Goal: Task Accomplishment & Management: Manage account settings

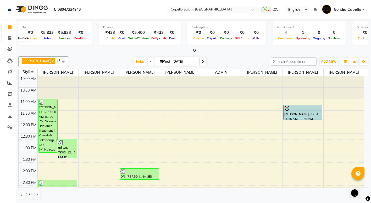
click at [11, 40] on span at bounding box center [9, 38] width 9 height 6
select select "service"
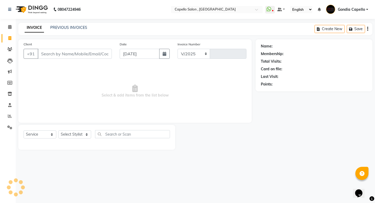
select select "853"
type input "2207"
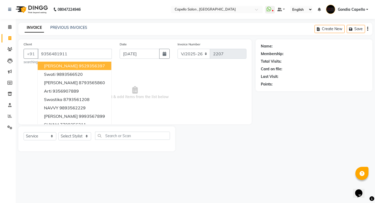
type input "9356481911"
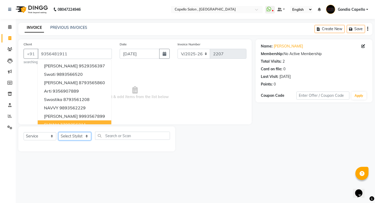
click at [67, 136] on select "Select Stylist ADMIN [PERSON_NAME] [PERSON_NAME] [PERSON_NAME] Gondia [PERSON_N…" at bounding box center [74, 136] width 33 height 8
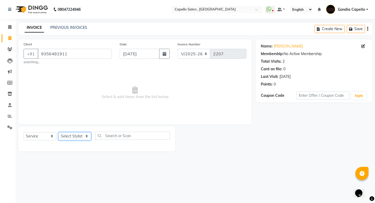
select select "14383"
click at [58, 132] on select "Select Stylist ADMIN [PERSON_NAME] [PERSON_NAME] [PERSON_NAME] Gondia [PERSON_N…" at bounding box center [74, 136] width 33 height 8
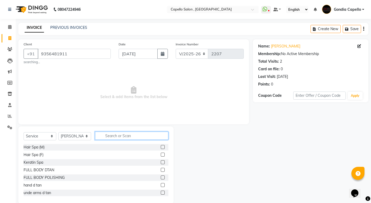
click at [110, 135] on input "text" at bounding box center [131, 135] width 73 height 8
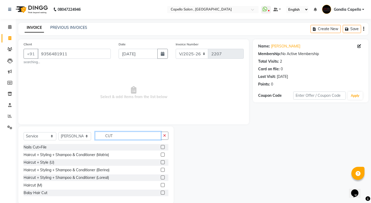
type input "CUT"
click at [161, 176] on label at bounding box center [163, 177] width 4 height 4
click at [161, 176] on input "checkbox" at bounding box center [162, 177] width 3 height 3
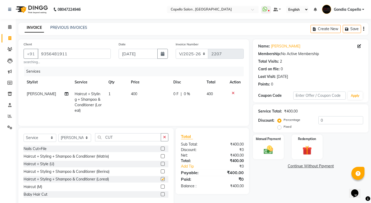
checkbox input "false"
click at [278, 146] on div "Manual Payment" at bounding box center [268, 147] width 32 height 26
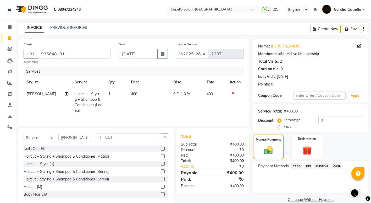
scroll to position [14, 0]
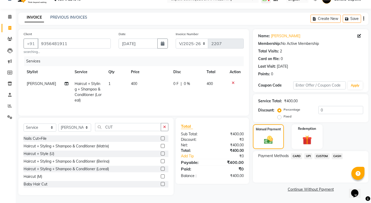
click at [335, 153] on span "CASH" at bounding box center [337, 156] width 11 height 6
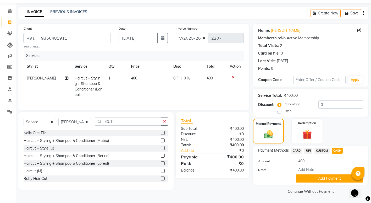
scroll to position [16, 0]
click at [337, 175] on button "Add Payment" at bounding box center [329, 178] width 67 height 8
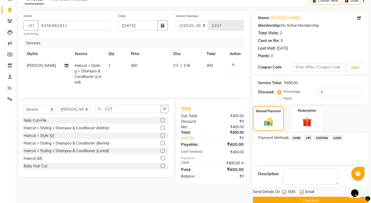
scroll to position [38, 0]
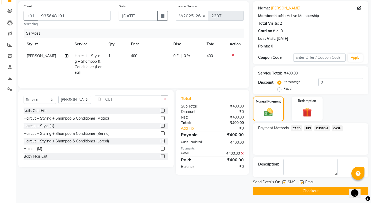
click at [313, 190] on button "Checkout" at bounding box center [310, 191] width 115 height 8
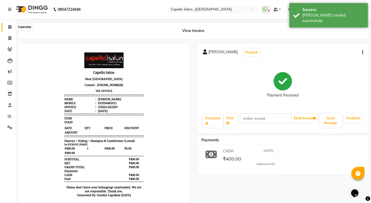
click at [9, 28] on icon at bounding box center [9, 27] width 3 height 4
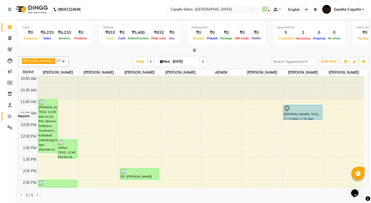
click at [6, 116] on span at bounding box center [9, 116] width 9 height 6
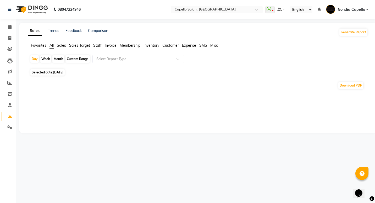
click at [61, 59] on div "Month" at bounding box center [58, 58] width 12 height 7
select select "9"
select select "2025"
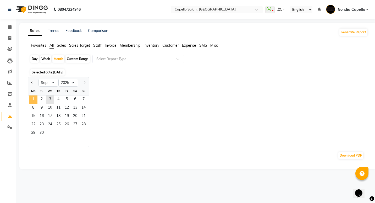
click at [30, 101] on span "1" at bounding box center [33, 99] width 8 height 8
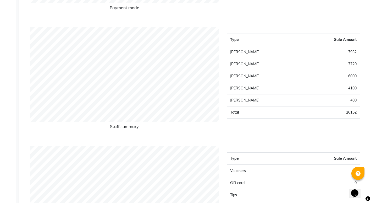
scroll to position [183, 0]
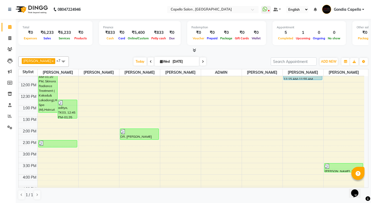
scroll to position [52, 0]
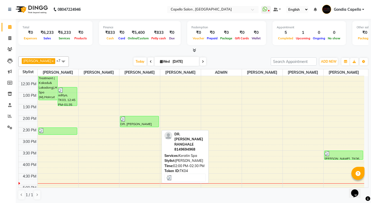
click at [138, 127] on div "DR. [PERSON_NAME] RANGHALE, TK04, 02:00 PM-02:30 PM, [GEOGRAPHIC_DATA]" at bounding box center [139, 121] width 38 height 11
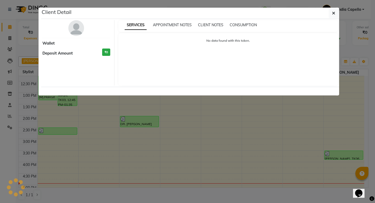
select select "3"
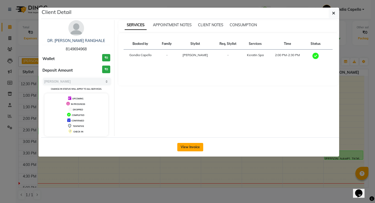
click at [185, 149] on button "View Invoice" at bounding box center [190, 147] width 26 height 8
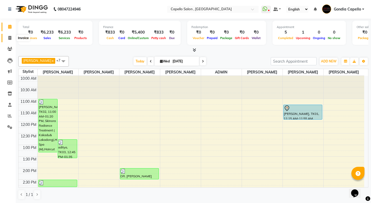
click at [8, 38] on span at bounding box center [9, 38] width 9 height 6
select select "service"
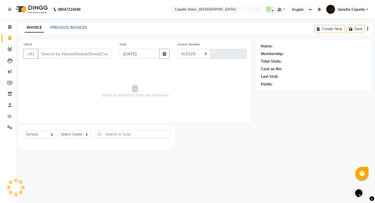
select select "853"
type input "2208"
click at [48, 55] on input "Client" at bounding box center [75, 54] width 74 height 10
type input "9673418686"
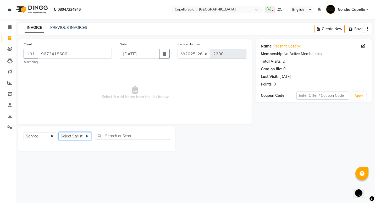
click at [73, 135] on select "Select Stylist ADMIN [PERSON_NAME] [PERSON_NAME] [PERSON_NAME] Gondia [PERSON_N…" at bounding box center [74, 136] width 33 height 8
select select "14375"
click at [58, 132] on select "Select Stylist ADMIN [PERSON_NAME] [PERSON_NAME] [PERSON_NAME] Gondia [PERSON_N…" at bounding box center [74, 136] width 33 height 8
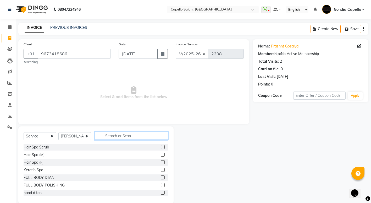
click at [115, 137] on input "text" at bounding box center [131, 135] width 73 height 8
type input "COL"
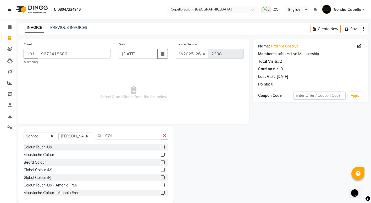
click at [161, 170] on label at bounding box center [163, 169] width 4 height 4
click at [161, 170] on input "checkbox" at bounding box center [162, 169] width 3 height 3
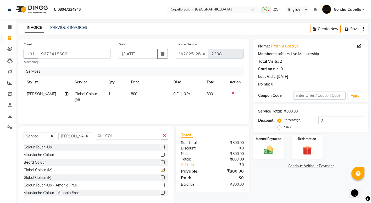
checkbox input "false"
click at [163, 135] on icon "button" at bounding box center [164, 135] width 3 height 4
click at [137, 93] on td "800" at bounding box center [149, 96] width 42 height 17
select select "14375"
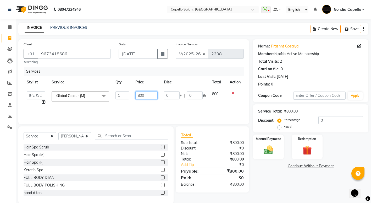
click at [148, 93] on input "800" at bounding box center [146, 95] width 22 height 8
type input "8"
type input "900"
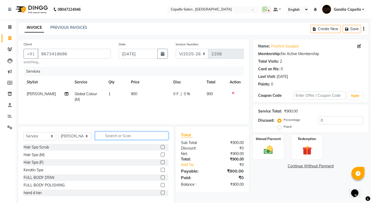
click at [113, 137] on input "text" at bounding box center [131, 135] width 73 height 8
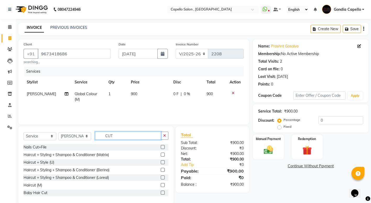
type input "CUT"
click at [161, 185] on label at bounding box center [163, 185] width 4 height 4
click at [161, 185] on input "checkbox" at bounding box center [162, 184] width 3 height 3
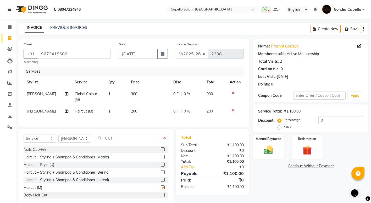
checkbox input "false"
click at [272, 152] on img at bounding box center [268, 149] width 16 height 11
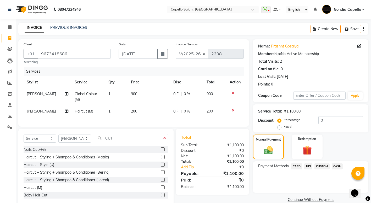
click at [338, 166] on span "CASH" at bounding box center [337, 166] width 11 height 6
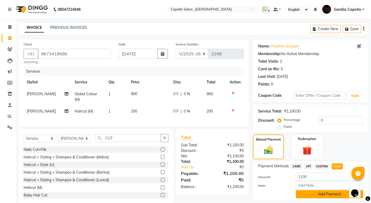
click at [327, 195] on button "Add Payment" at bounding box center [329, 194] width 67 height 8
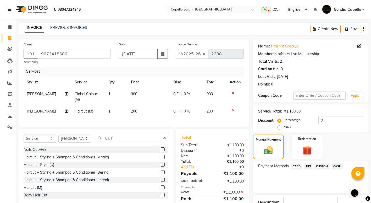
scroll to position [38, 0]
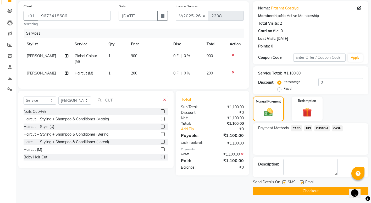
click at [322, 192] on button "Checkout" at bounding box center [310, 191] width 115 height 8
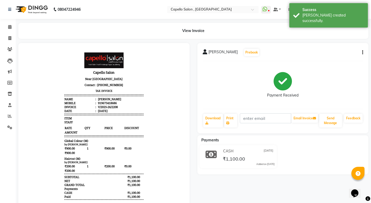
select select "service"
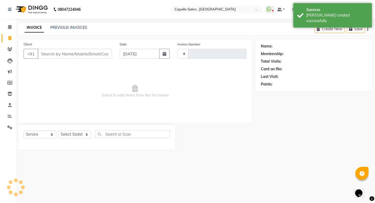
type input "2209"
select select "853"
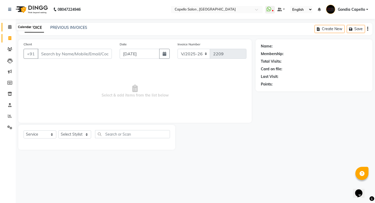
click at [11, 27] on icon at bounding box center [9, 27] width 3 height 4
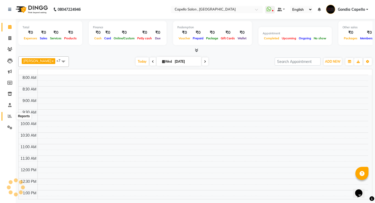
click at [9, 115] on icon at bounding box center [10, 116] width 4 height 4
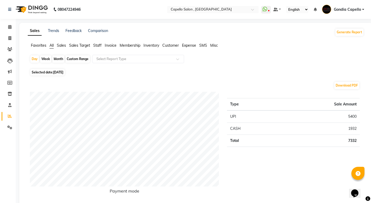
click at [94, 46] on span "Staff" at bounding box center [97, 45] width 8 height 5
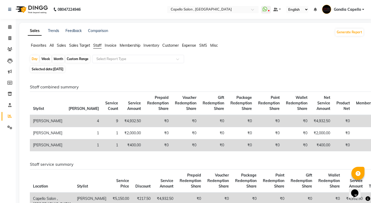
click at [55, 60] on div "Month" at bounding box center [58, 58] width 12 height 7
select select "9"
select select "2025"
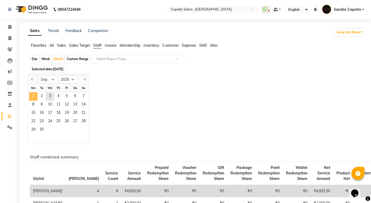
click at [34, 94] on span "1" at bounding box center [33, 96] width 8 height 8
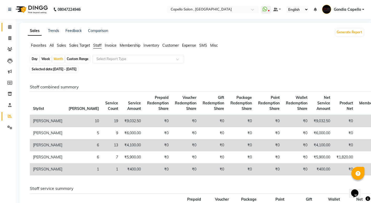
click at [5, 30] on link "Calendar" at bounding box center [8, 27] width 13 height 9
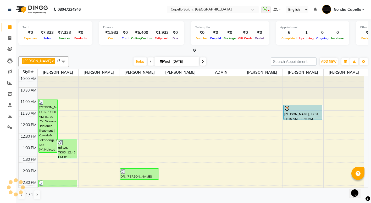
click at [13, 26] on span at bounding box center [9, 27] width 9 height 6
click at [10, 38] on icon at bounding box center [9, 38] width 3 height 4
select select "service"
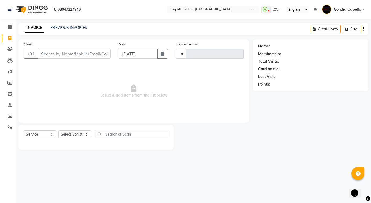
type input "2209"
select select "853"
click at [79, 136] on select "Select Stylist" at bounding box center [74, 134] width 33 height 8
select select "58211"
click at [58, 130] on select "Select Stylist ADMIN [PERSON_NAME] [PERSON_NAME] [PERSON_NAME] Gondia [PERSON_N…" at bounding box center [74, 134] width 33 height 8
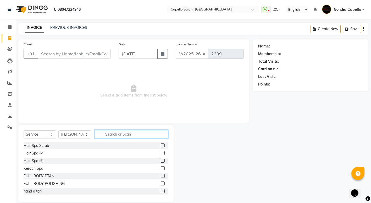
click at [122, 134] on input "text" at bounding box center [131, 134] width 73 height 8
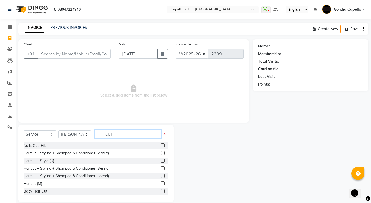
type input "CUT"
click at [161, 182] on label at bounding box center [163, 183] width 4 height 4
click at [161, 182] on input "checkbox" at bounding box center [162, 183] width 3 height 3
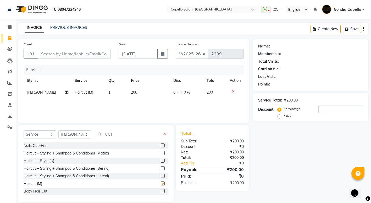
checkbox input "false"
click at [127, 134] on input "CUT" at bounding box center [128, 134] width 66 height 8
type input "C"
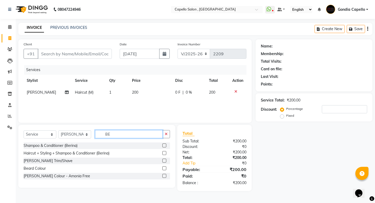
type input "BE"
click at [164, 159] on label at bounding box center [164, 160] width 4 height 4
click at [164, 159] on input "checkbox" at bounding box center [163, 160] width 3 height 3
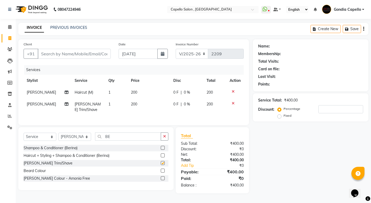
checkbox input "false"
click at [94, 52] on input "Client" at bounding box center [74, 54] width 73 height 10
click at [63, 52] on input "Client" at bounding box center [74, 54] width 73 height 10
type input "7"
type input "0"
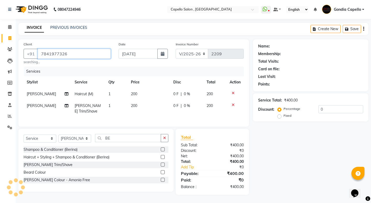
type input "7841977326"
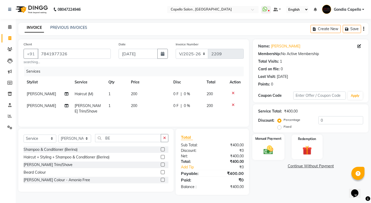
click at [269, 143] on div "Manual Payment" at bounding box center [268, 147] width 32 height 26
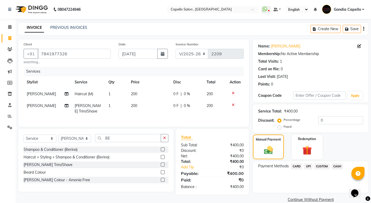
click at [308, 166] on span "UPI" at bounding box center [308, 166] width 8 height 6
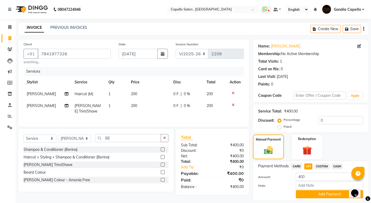
scroll to position [16, 0]
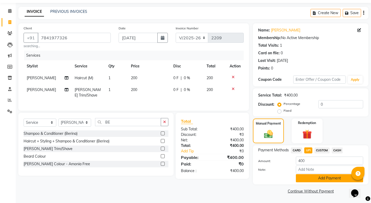
click at [315, 180] on button "Add Payment" at bounding box center [329, 178] width 67 height 8
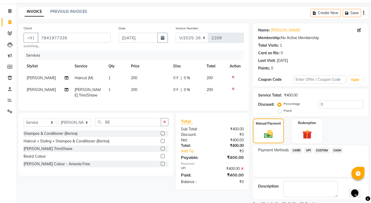
scroll to position [38, 0]
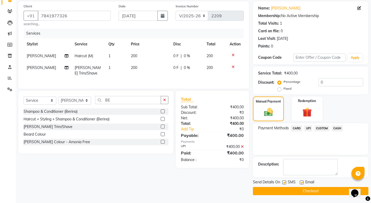
click at [310, 190] on button "Checkout" at bounding box center [310, 191] width 115 height 8
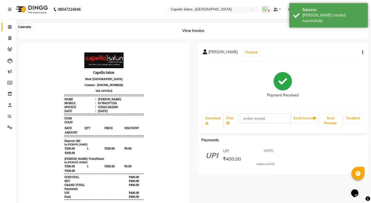
click at [9, 25] on span at bounding box center [9, 27] width 9 height 6
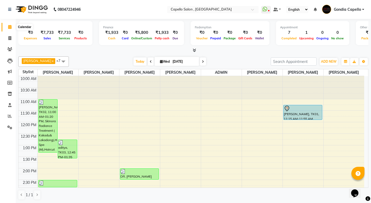
click at [10, 28] on icon at bounding box center [9, 27] width 3 height 4
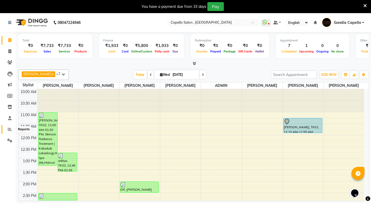
click at [10, 128] on icon at bounding box center [10, 129] width 4 height 4
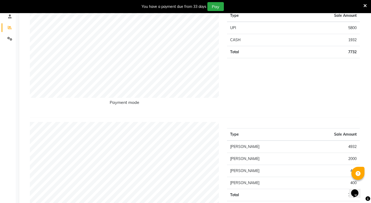
scroll to position [52, 0]
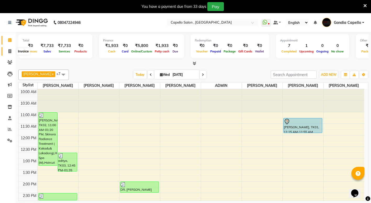
click at [10, 49] on icon at bounding box center [9, 51] width 3 height 4
select select "service"
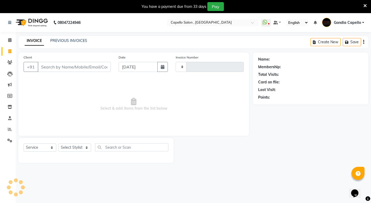
type input "2210"
select select "853"
click at [68, 146] on select "Select Stylist ADMIN [PERSON_NAME] [PERSON_NAME] [PERSON_NAME] Gondia [PERSON_N…" at bounding box center [74, 147] width 33 height 8
select select "16500"
click at [58, 143] on select "Select Stylist ADMIN [PERSON_NAME] [PERSON_NAME] [PERSON_NAME] Gondia [PERSON_N…" at bounding box center [74, 147] width 33 height 8
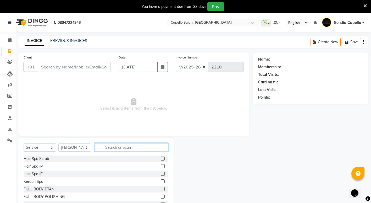
click at [103, 148] on input "text" at bounding box center [131, 147] width 73 height 8
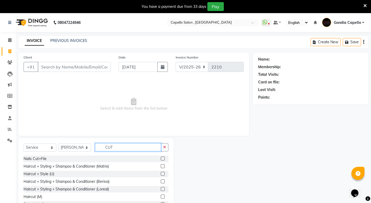
type input "CUT"
click at [161, 188] on label at bounding box center [163, 189] width 4 height 4
click at [161, 188] on input "checkbox" at bounding box center [162, 188] width 3 height 3
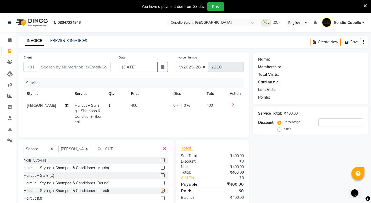
checkbox input "false"
click at [89, 65] on input "Client" at bounding box center [74, 67] width 73 height 10
click at [86, 66] on input "Client" at bounding box center [74, 67] width 73 height 10
type input "7"
type input "0"
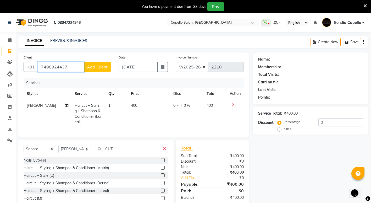
type input "7498924437"
click at [90, 71] on button "Add Client" at bounding box center [97, 67] width 27 height 10
select select "22"
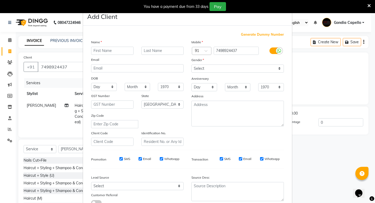
click at [97, 52] on input "text" at bounding box center [112, 51] width 42 height 8
type input "BHAVNA"
click at [201, 69] on select "Select Male Female Other Prefer Not To Say" at bounding box center [237, 68] width 92 height 8
select select "female"
click at [191, 64] on select "Select Male Female Other Prefer Not To Say" at bounding box center [237, 68] width 92 height 8
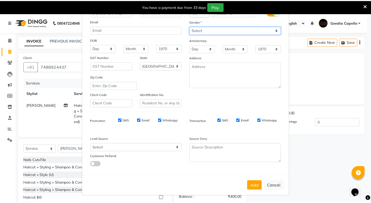
scroll to position [39, 0]
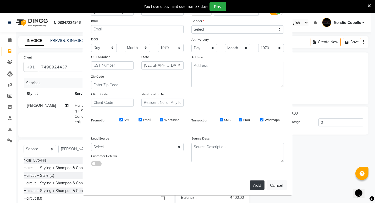
click at [255, 187] on button "Add" at bounding box center [257, 184] width 15 height 9
select select
select select "null"
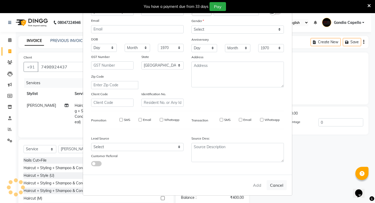
select select
checkbox input "false"
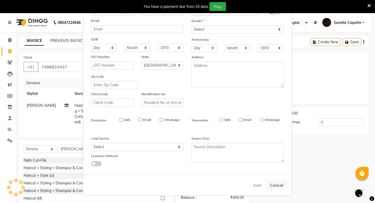
checkbox input "false"
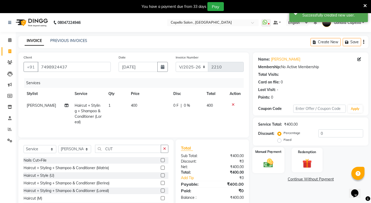
click at [270, 170] on div "Manual Payment" at bounding box center [268, 160] width 32 height 26
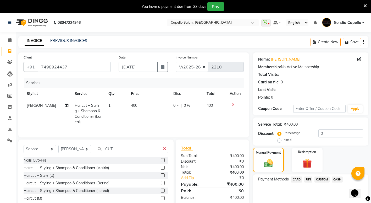
click at [334, 179] on span "CASH" at bounding box center [337, 179] width 11 height 6
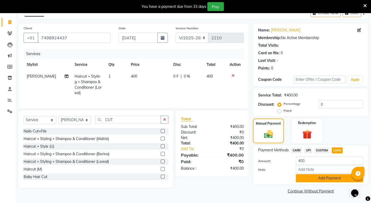
click at [314, 176] on button "Add Payment" at bounding box center [329, 178] width 67 height 8
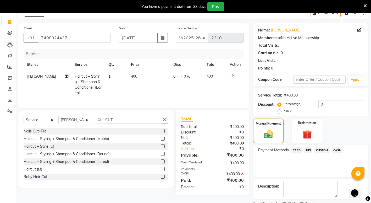
scroll to position [51, 0]
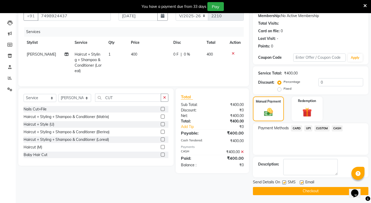
click at [316, 188] on button "Checkout" at bounding box center [310, 191] width 115 height 8
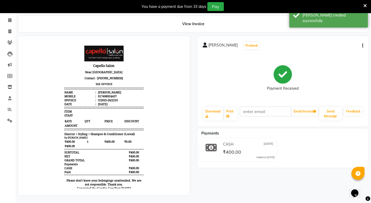
select select "service"
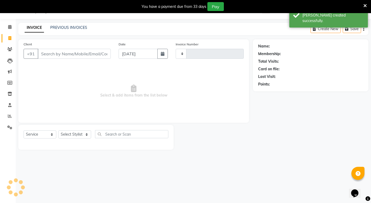
scroll to position [13, 0]
type input "2211"
select select "853"
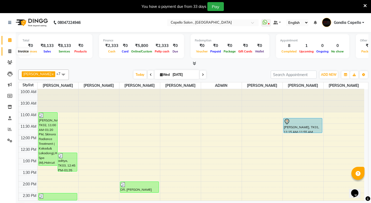
click at [10, 49] on icon at bounding box center [9, 51] width 3 height 4
select select "service"
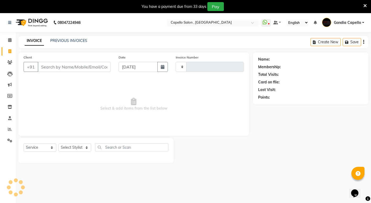
type input "2211"
select select "853"
click at [68, 148] on select "Select Stylist ADMIN [PERSON_NAME] [PERSON_NAME] [PERSON_NAME] Gondia [PERSON_N…" at bounding box center [74, 147] width 33 height 8
select select "58211"
click at [58, 143] on select "Select Stylist ADMIN [PERSON_NAME] [PERSON_NAME] [PERSON_NAME] Gondia [PERSON_N…" at bounding box center [74, 147] width 33 height 8
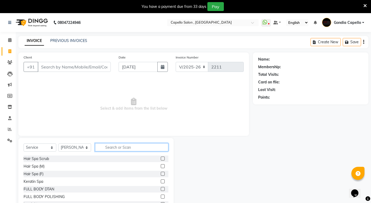
click at [113, 149] on input "text" at bounding box center [131, 147] width 73 height 8
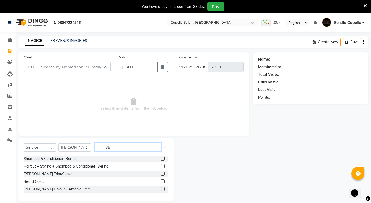
type input "BE"
click at [163, 173] on label at bounding box center [163, 173] width 4 height 4
click at [163, 173] on input "checkbox" at bounding box center [162, 173] width 3 height 3
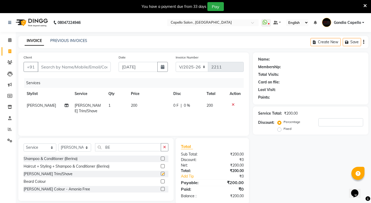
checkbox input "false"
click at [85, 66] on input "Client" at bounding box center [74, 67] width 73 height 10
click at [78, 64] on input "Client" at bounding box center [74, 67] width 73 height 10
type input "6"
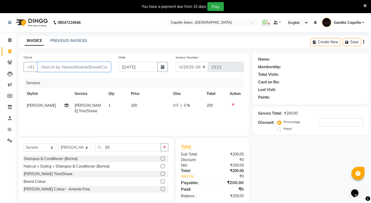
type input "0"
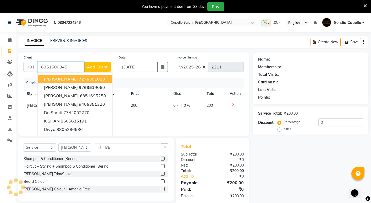
type input "6351600845"
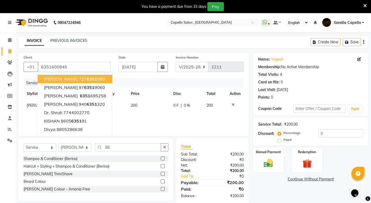
click at [253, 185] on div "Name: Yogesh Membership: No Active Membership Total Visits: 4 Card on file: 0 L…" at bounding box center [312, 127] width 119 height 151
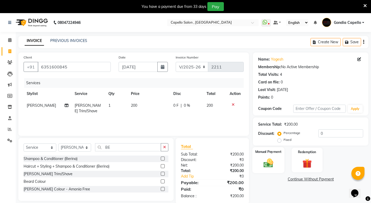
click at [271, 164] on img at bounding box center [268, 162] width 16 height 11
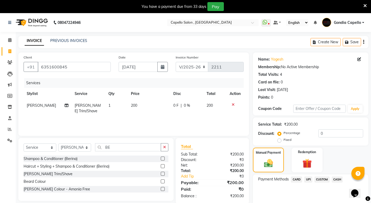
click at [308, 178] on span "UPI" at bounding box center [308, 179] width 8 height 6
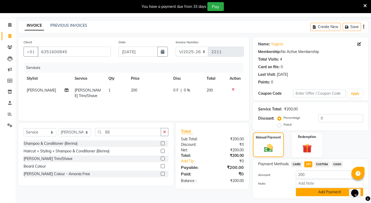
scroll to position [29, 0]
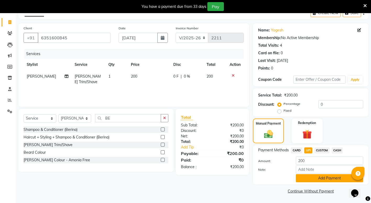
click at [307, 180] on button "Add Payment" at bounding box center [329, 178] width 67 height 8
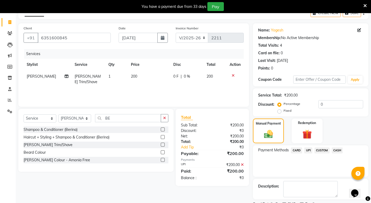
scroll to position [51, 0]
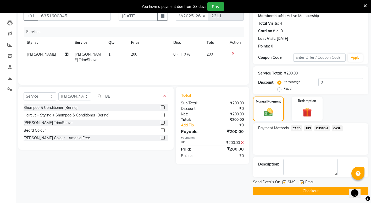
click at [303, 192] on button "Checkout" at bounding box center [310, 191] width 115 height 8
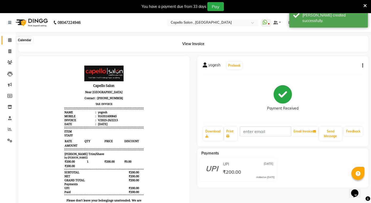
click at [12, 41] on icon at bounding box center [9, 40] width 3 height 4
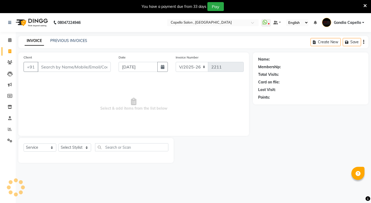
select select "853"
select select "service"
click at [71, 149] on select "Select Stylist" at bounding box center [74, 147] width 33 height 8
select select "14383"
click at [58, 143] on select "Select Stylist ADMIN [PERSON_NAME] [PERSON_NAME] [PERSON_NAME] Gondia [PERSON_N…" at bounding box center [74, 147] width 33 height 8
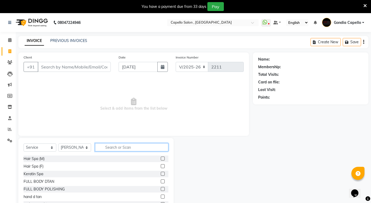
click at [133, 144] on input "text" at bounding box center [131, 147] width 73 height 8
type input "BR"
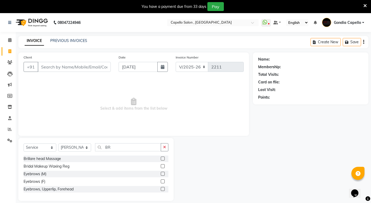
click at [161, 159] on label at bounding box center [163, 158] width 4 height 4
click at [161, 159] on input "checkbox" at bounding box center [162, 158] width 3 height 3
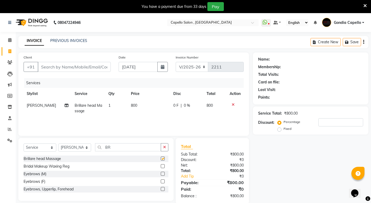
checkbox input "false"
click at [143, 104] on td "800" at bounding box center [149, 107] width 42 height 17
select select "14383"
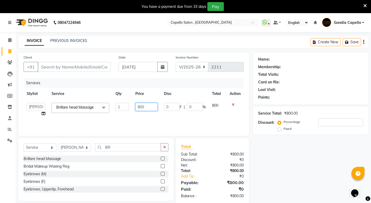
click at [151, 107] on input "800" at bounding box center [146, 107] width 22 height 8
type input "8"
type input "1000"
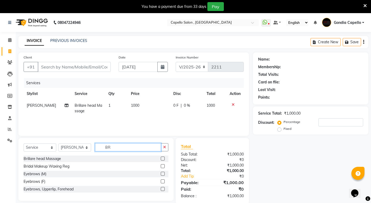
click at [117, 145] on input "BR" at bounding box center [128, 147] width 66 height 8
type input "B"
type input "SPA"
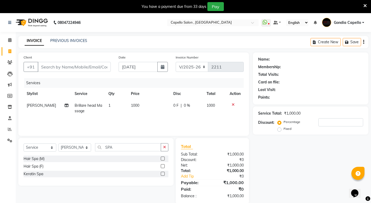
click at [163, 166] on label at bounding box center [163, 166] width 4 height 4
click at [163, 166] on input "checkbox" at bounding box center [162, 165] width 3 height 3
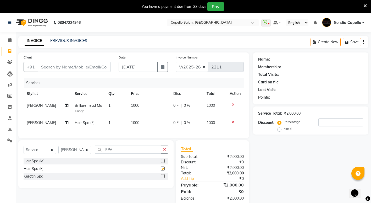
checkbox input "false"
click at [150, 128] on td "1000" at bounding box center [149, 123] width 42 height 12
select select "14383"
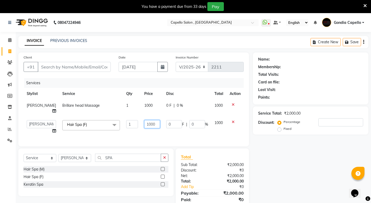
click at [152, 127] on input "1000" at bounding box center [152, 124] width 16 height 8
type input "1"
type input "1300"
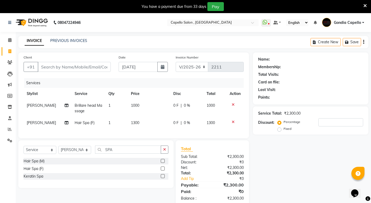
click at [319, 186] on div "Name: Membership: Total Visits: Card on file: Last Visit: Points: Service Total…" at bounding box center [312, 129] width 119 height 154
click at [92, 64] on input "Client" at bounding box center [74, 67] width 73 height 10
type input "8"
type input "0"
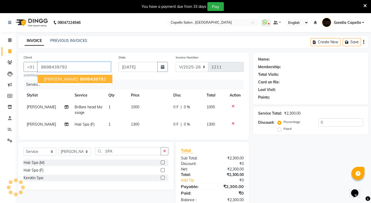
type input "8698439792"
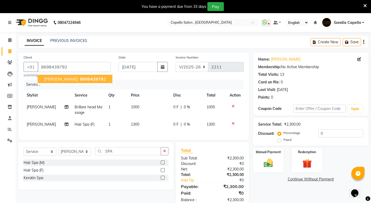
click at [271, 189] on div "Name: Mohan Agrwal Membership: No Active Membership Total Visits: 13 Card on fi…" at bounding box center [312, 129] width 119 height 155
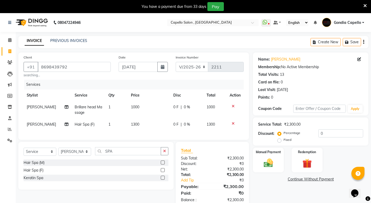
scroll to position [22, 0]
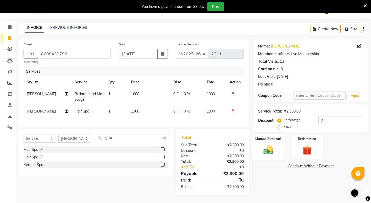
click at [275, 144] on img at bounding box center [268, 149] width 16 height 11
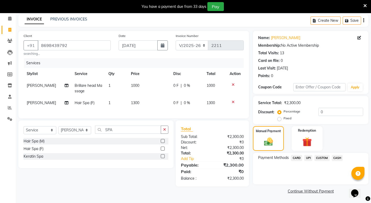
click at [308, 155] on span "UPI" at bounding box center [308, 158] width 8 height 6
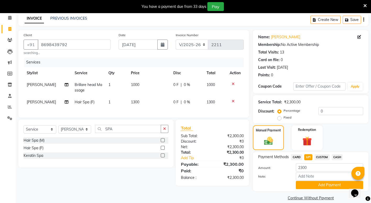
scroll to position [29, 0]
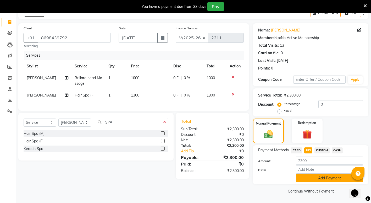
click at [296, 178] on button "Add Payment" at bounding box center [329, 178] width 67 height 8
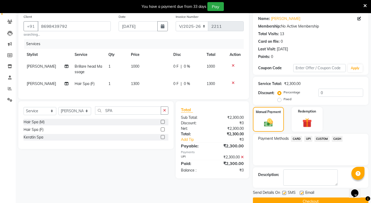
scroll to position [51, 0]
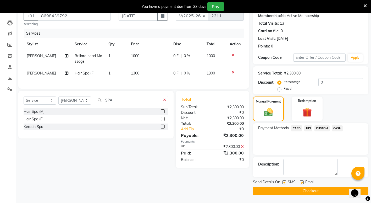
click at [294, 191] on button "Checkout" at bounding box center [310, 191] width 115 height 8
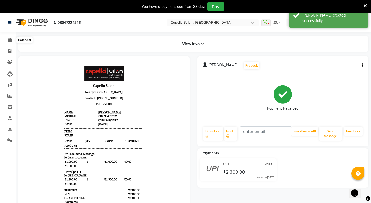
drag, startPoint x: 13, startPoint y: 38, endPoint x: 81, endPoint y: 31, distance: 68.7
click at [13, 38] on span at bounding box center [9, 40] width 9 height 6
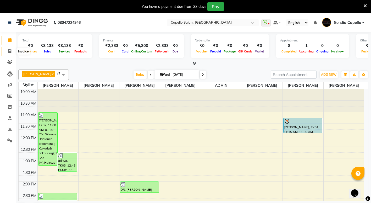
click at [12, 51] on span at bounding box center [9, 51] width 9 height 6
select select "service"
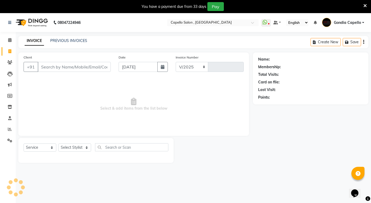
select select "853"
type input "2211"
click at [72, 145] on select "Select Stylist ADMIN [PERSON_NAME] [PERSON_NAME] [PERSON_NAME] Gondia [PERSON_N…" at bounding box center [74, 147] width 33 height 8
select select "14375"
click at [58, 143] on select "Select Stylist ADMIN [PERSON_NAME] [PERSON_NAME] [PERSON_NAME] Gondia [PERSON_N…" at bounding box center [74, 147] width 33 height 8
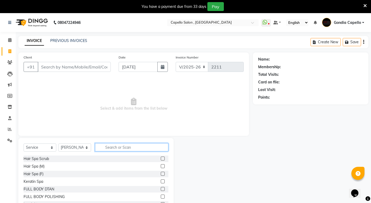
click at [135, 144] on input "text" at bounding box center [131, 147] width 73 height 8
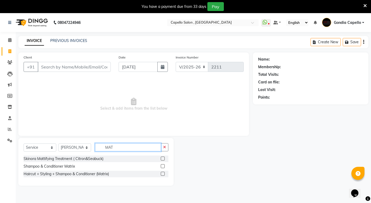
type input "MAT"
click at [163, 158] on label at bounding box center [163, 158] width 4 height 4
click at [163, 158] on input "checkbox" at bounding box center [162, 158] width 3 height 3
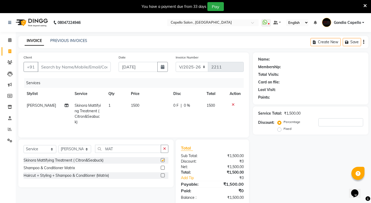
checkbox input "false"
click at [144, 106] on td "1500" at bounding box center [149, 113] width 42 height 28
select select "14375"
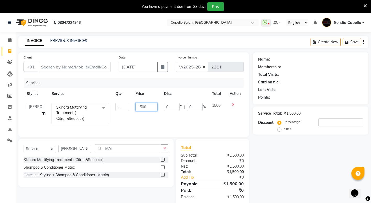
click at [152, 105] on input "1500" at bounding box center [146, 107] width 22 height 8
type input "1"
type input "2"
type input "2500"
click at [278, 163] on div "Name: Membership: Total Visits: Card on file: Last Visit: Points: Service Total…" at bounding box center [312, 128] width 119 height 152
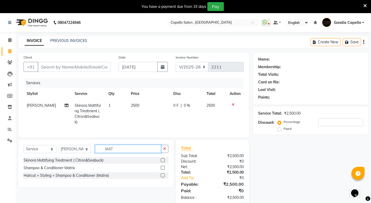
click at [120, 151] on input "MAT" at bounding box center [128, 148] width 66 height 8
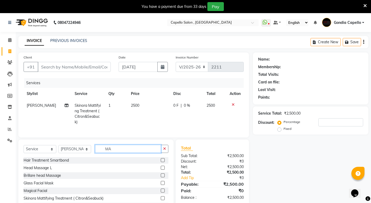
type input "M"
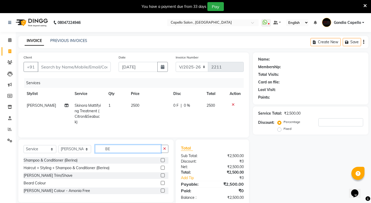
type input "BE"
click at [163, 177] on label at bounding box center [163, 175] width 4 height 4
click at [163, 177] on input "checkbox" at bounding box center [162, 175] width 3 height 3
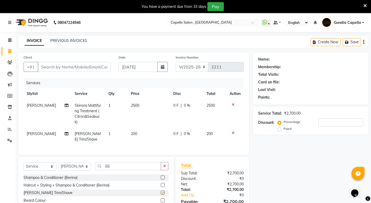
checkbox input "false"
click at [73, 70] on input "Client" at bounding box center [74, 67] width 73 height 10
click at [118, 170] on input "BE" at bounding box center [128, 166] width 66 height 8
type input "B"
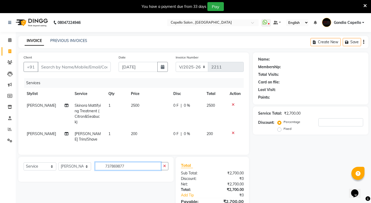
type input "737869877"
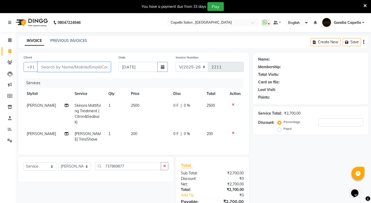
click at [98, 66] on input "Client" at bounding box center [74, 67] width 73 height 10
type input "7"
type input "0"
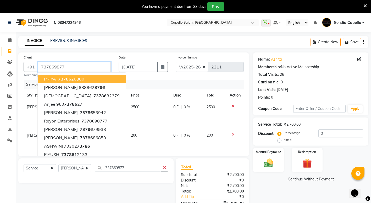
click at [98, 66] on input "737869877" at bounding box center [74, 67] width 73 height 10
type input "7378698777"
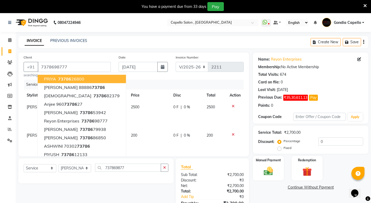
click at [279, 199] on div "Name: Reyon Enterprises Membership: No Active Membership Total Visits: 674 Card…" at bounding box center [312, 138] width 119 height 172
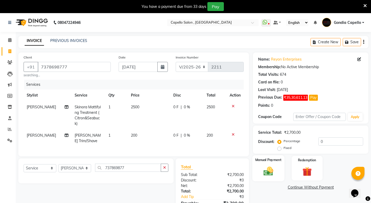
click at [267, 170] on img at bounding box center [268, 170] width 16 height 11
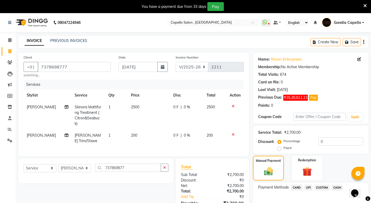
click at [336, 188] on span "CASH" at bounding box center [337, 187] width 11 height 6
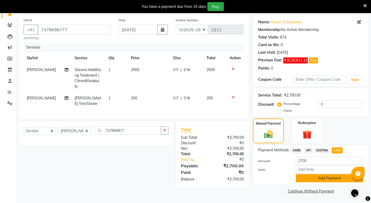
click at [323, 176] on button "Add Payment" at bounding box center [329, 178] width 67 height 8
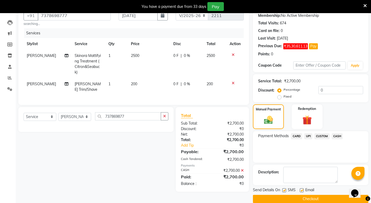
scroll to position [59, 0]
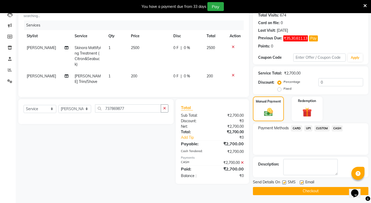
click at [317, 189] on button "Checkout" at bounding box center [310, 191] width 115 height 8
